Goal: Transaction & Acquisition: Purchase product/service

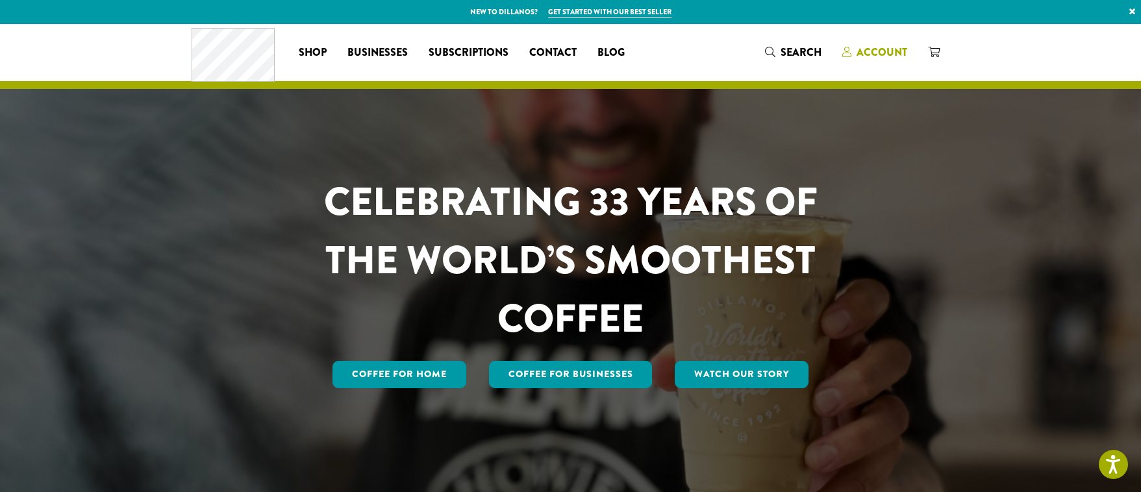
click at [881, 53] on span "Account" at bounding box center [881, 52] width 51 height 15
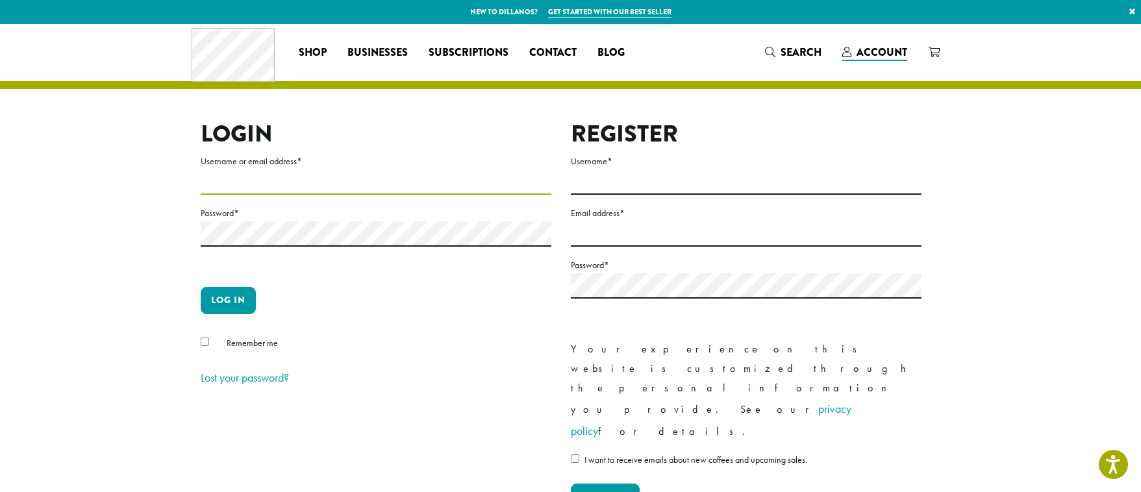
click at [325, 171] on input "Username or email address *" at bounding box center [376, 181] width 351 height 25
type input "**********"
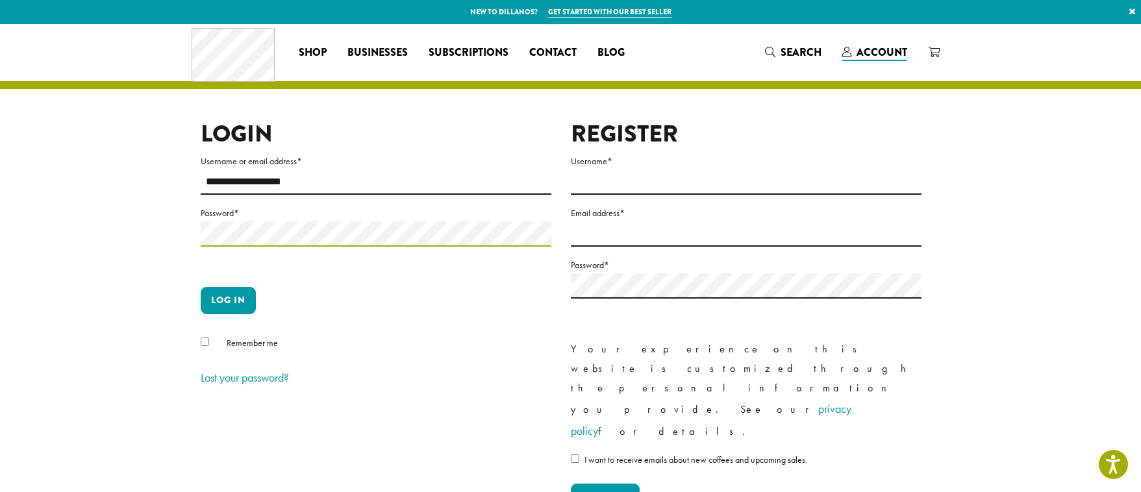
click at [201, 287] on button "Log in" at bounding box center [228, 300] width 55 height 27
click at [225, 304] on button "Log in" at bounding box center [228, 300] width 55 height 27
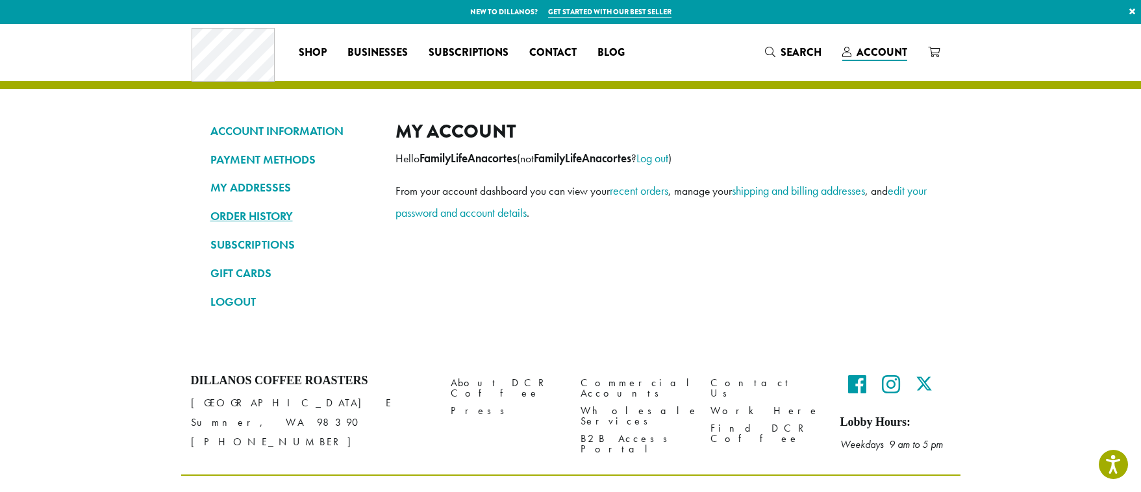
click at [248, 219] on link "ORDER HISTORY" at bounding box center [293, 216] width 166 height 22
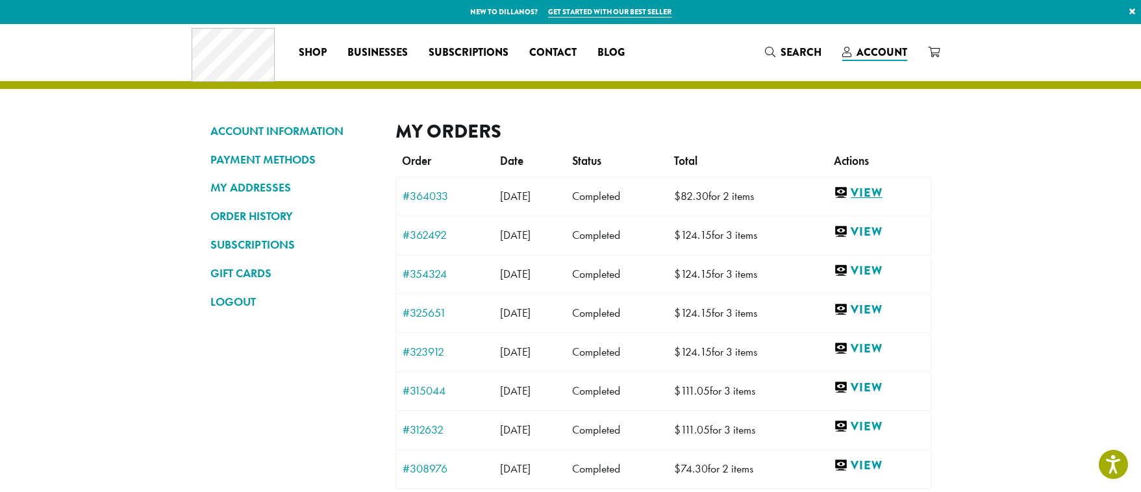
click at [880, 194] on link "View" at bounding box center [878, 193] width 90 height 16
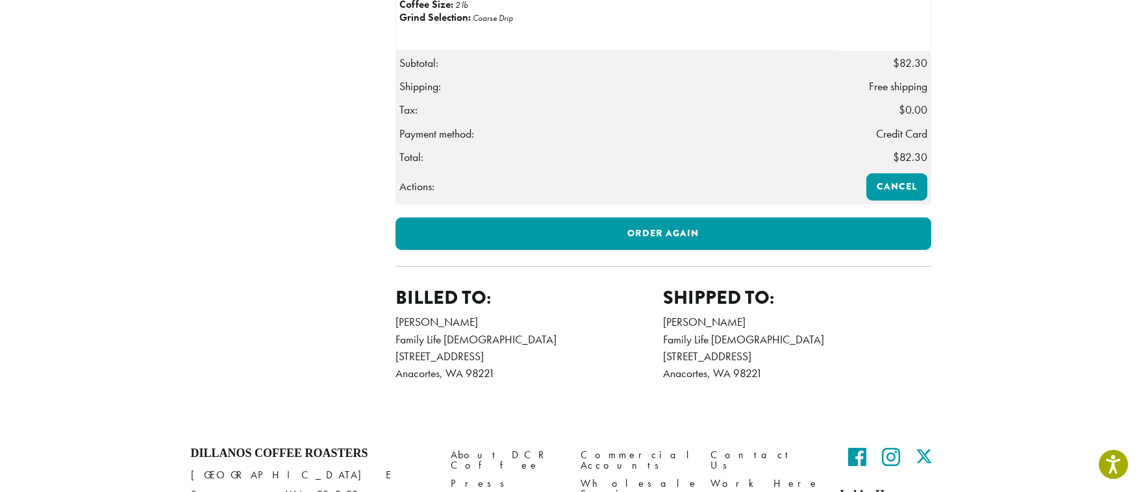
scroll to position [426, 0]
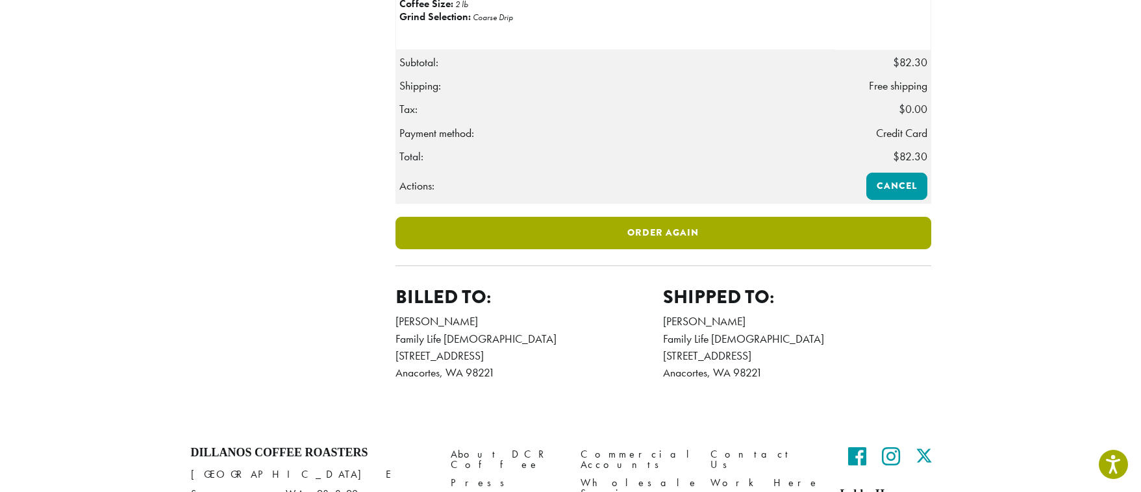
click at [658, 249] on link "Order again" at bounding box center [663, 233] width 536 height 32
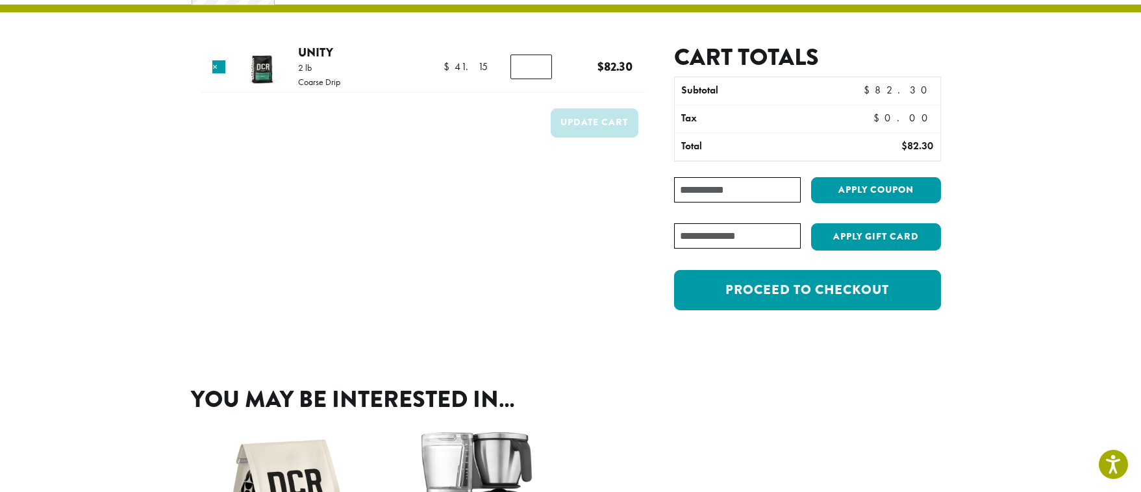
scroll to position [99, 0]
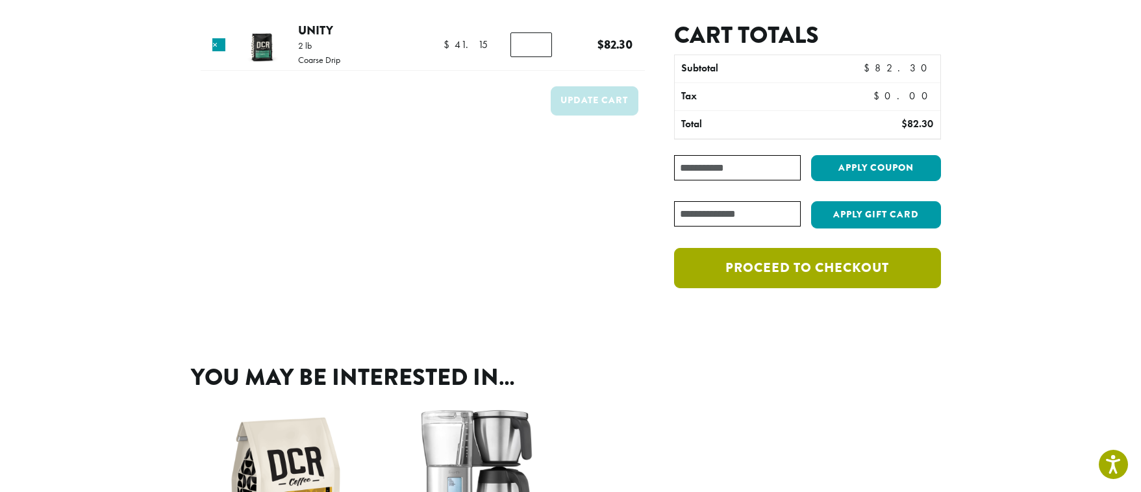
click at [797, 270] on link "Proceed to checkout" at bounding box center [807, 268] width 266 height 40
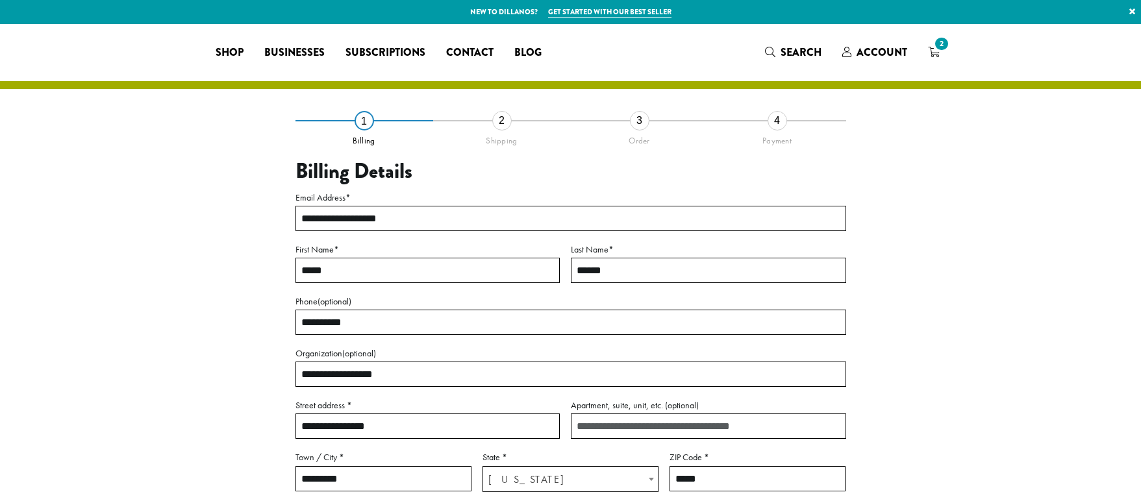
select select "**"
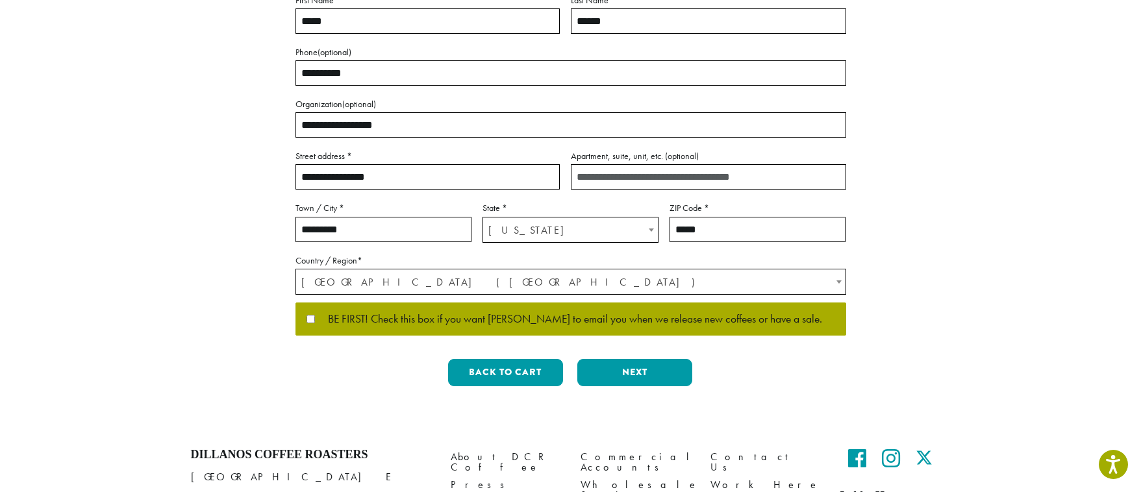
scroll to position [254, 0]
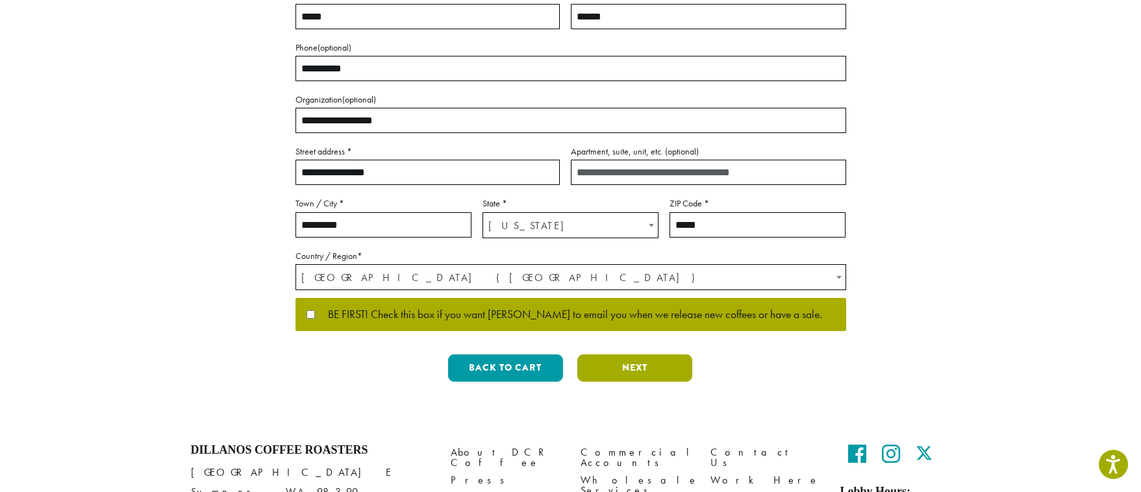
click at [652, 369] on button "Next" at bounding box center [634, 367] width 115 height 27
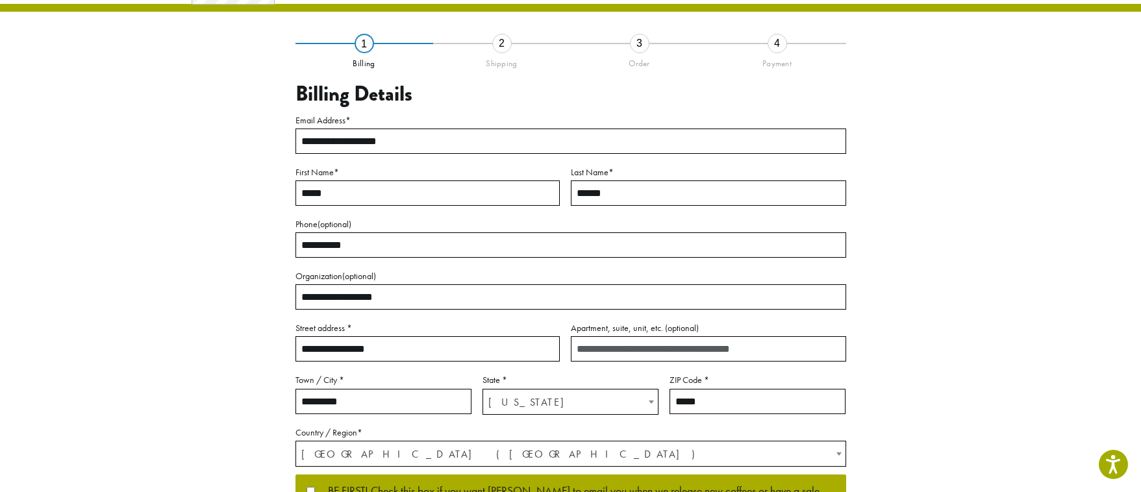
scroll to position [56, 0]
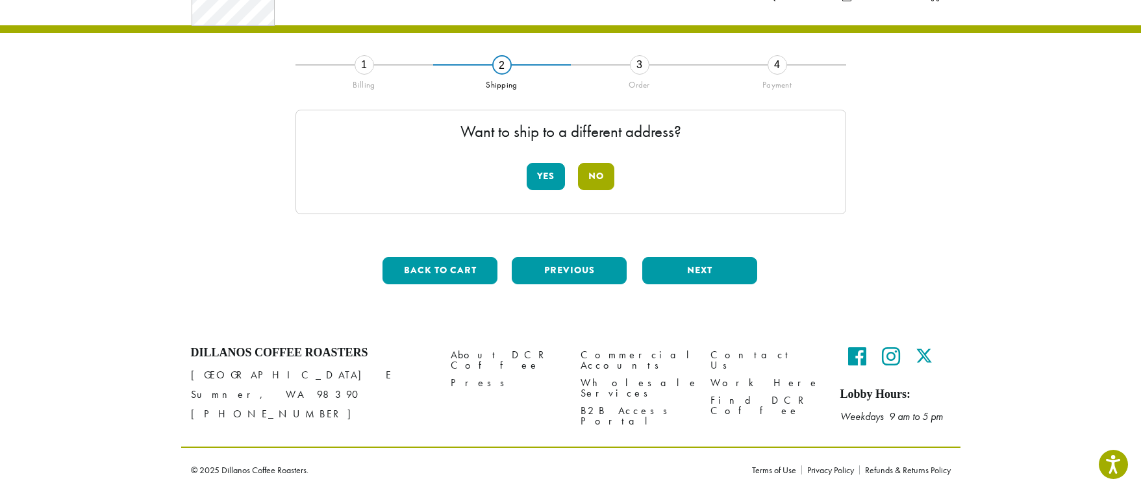
click at [595, 179] on button "No" at bounding box center [596, 176] width 36 height 27
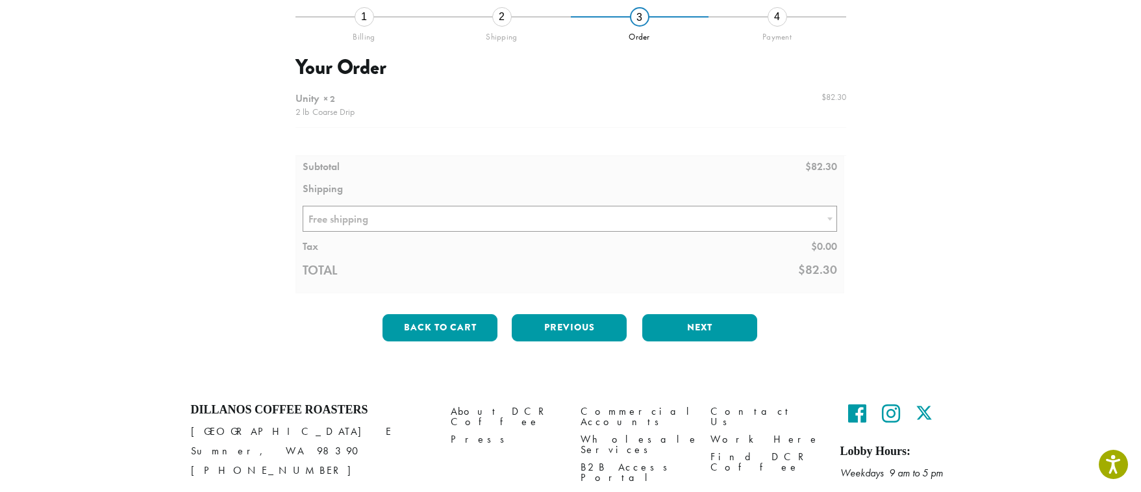
scroll to position [105, 0]
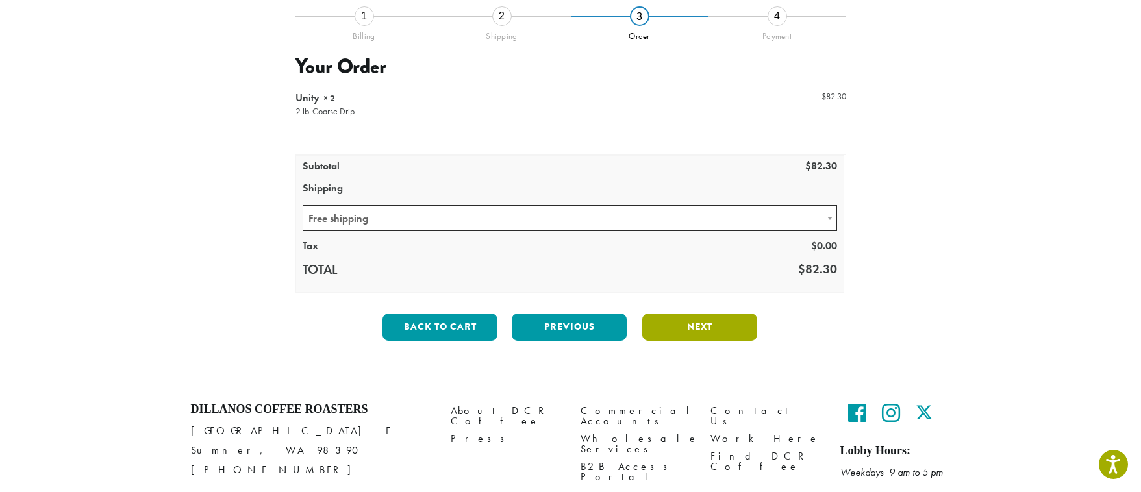
click at [691, 325] on button "Next" at bounding box center [699, 327] width 115 height 27
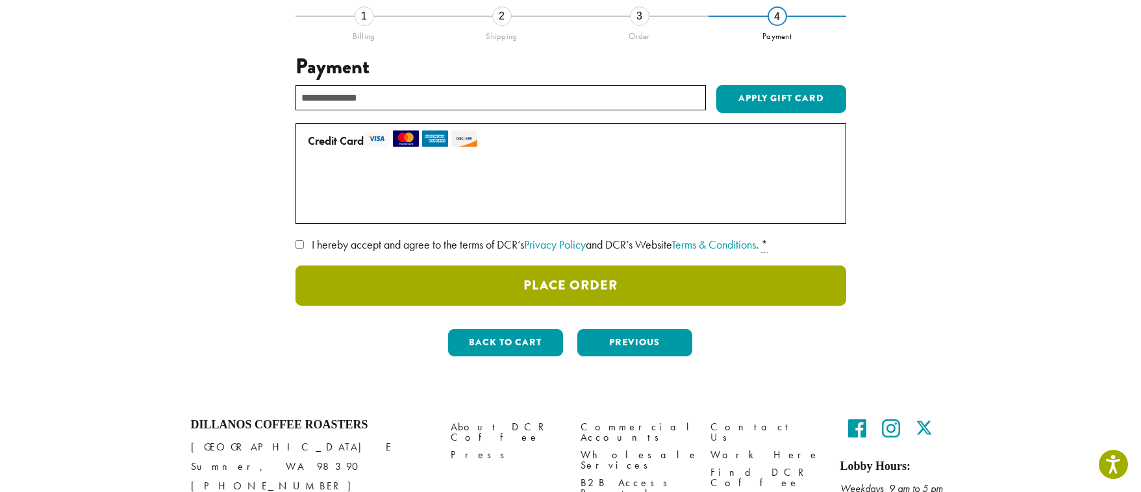
click at [425, 290] on button "Place Order" at bounding box center [570, 285] width 550 height 40
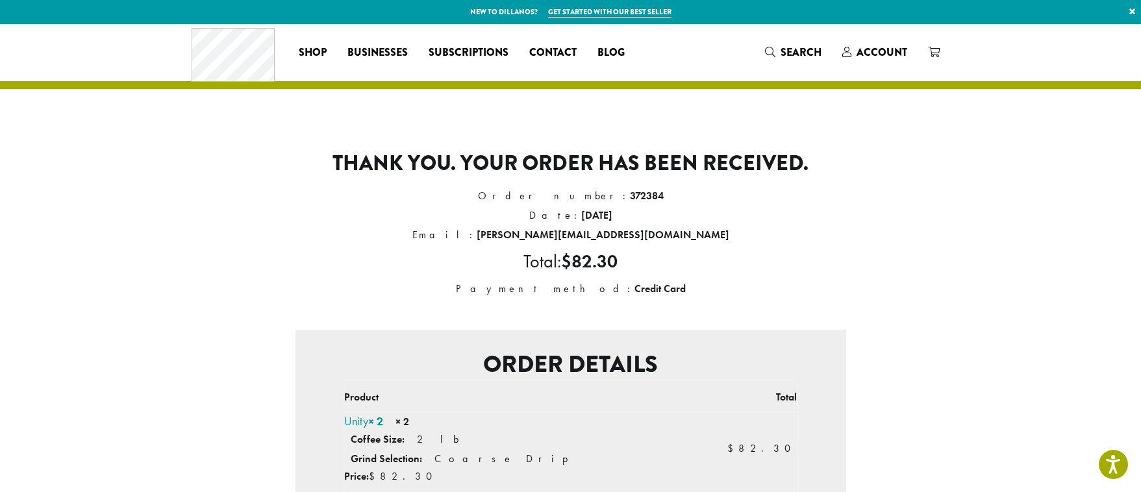
scroll to position [12, 0]
